Goal: Task Accomplishment & Management: Manage account settings

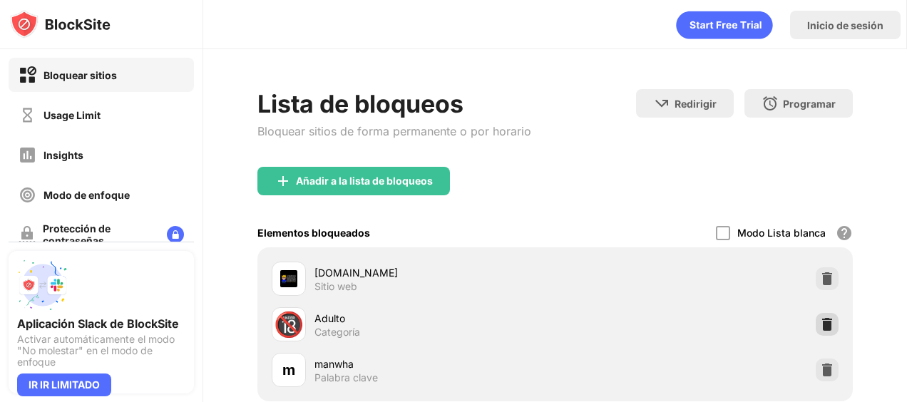
click at [820, 325] on img at bounding box center [827, 324] width 14 height 14
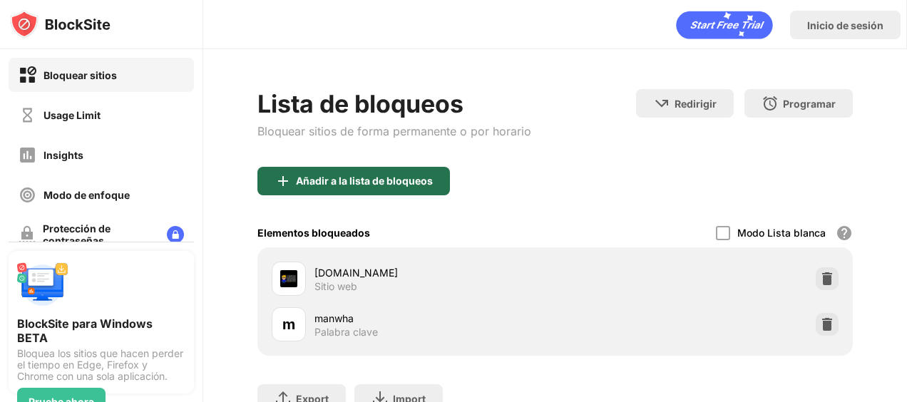
click at [374, 173] on div "Añadir a la lista de bloqueos" at bounding box center [353, 181] width 192 height 29
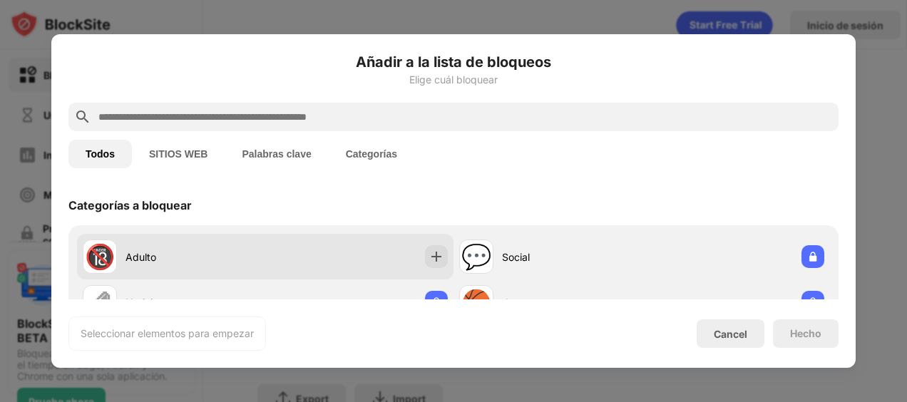
click at [339, 254] on div "🔞 Adulto" at bounding box center [265, 257] width 376 height 46
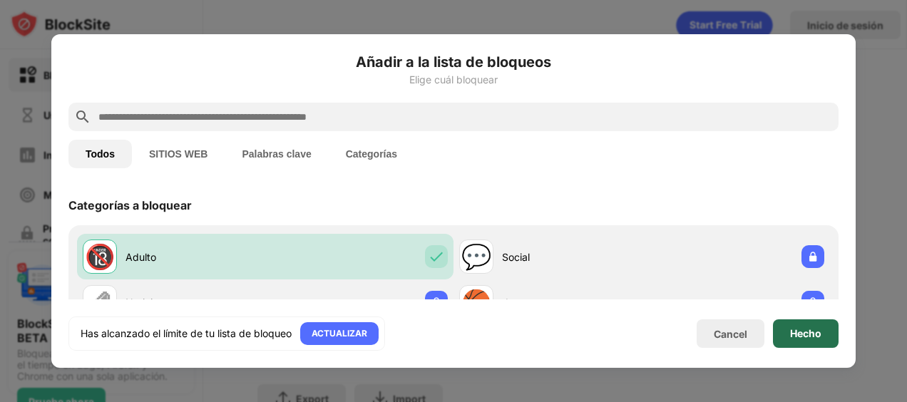
click at [796, 332] on div "Hecho" at bounding box center [805, 333] width 31 height 11
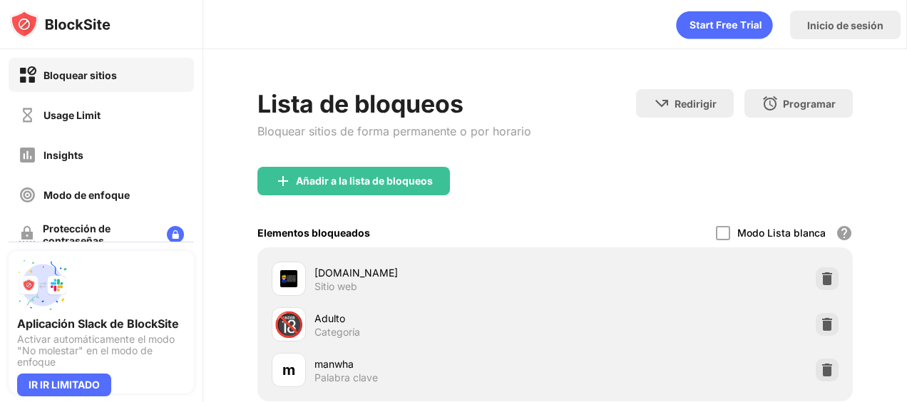
click at [820, 319] on img at bounding box center [827, 324] width 14 height 14
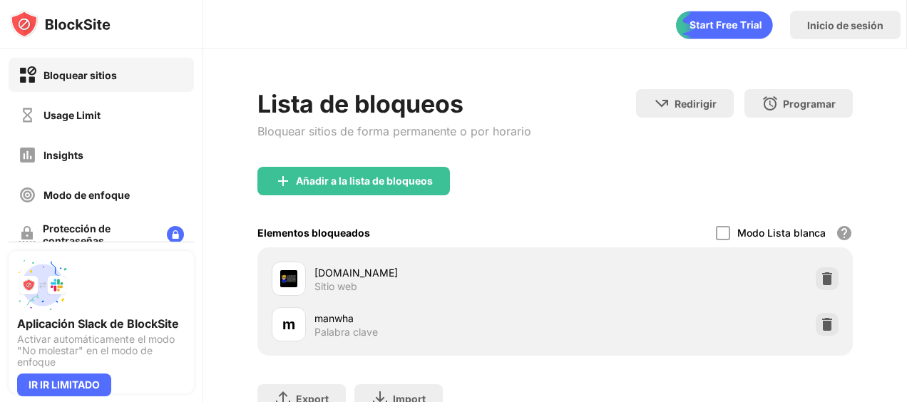
click at [361, 172] on div "Añadir a la lista de bloqueos" at bounding box center [353, 181] width 192 height 29
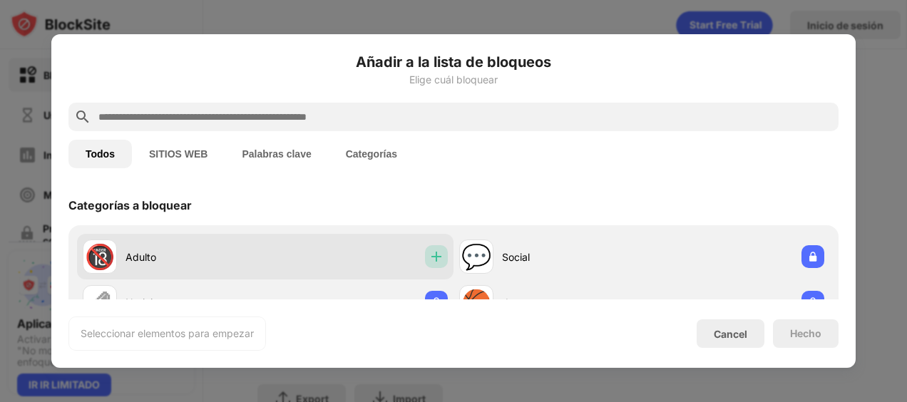
drag, startPoint x: 421, startPoint y: 248, endPoint x: 430, endPoint y: 252, distance: 10.2
click at [425, 249] on div at bounding box center [436, 256] width 23 height 23
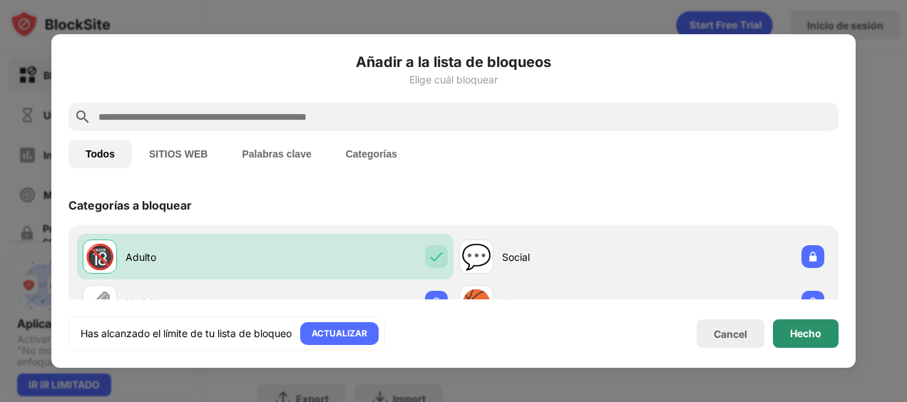
click at [811, 341] on div "Hecho" at bounding box center [806, 333] width 66 height 29
